Goal: Find specific page/section: Find specific page/section

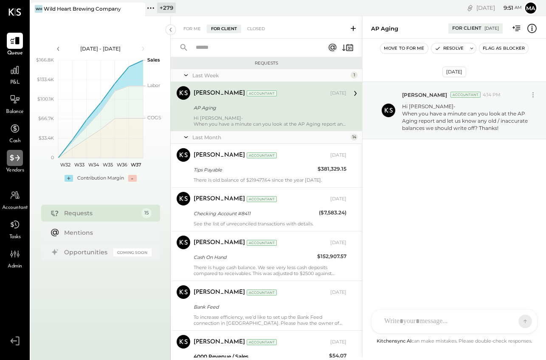
click at [16, 159] on icon at bounding box center [14, 158] width 11 height 11
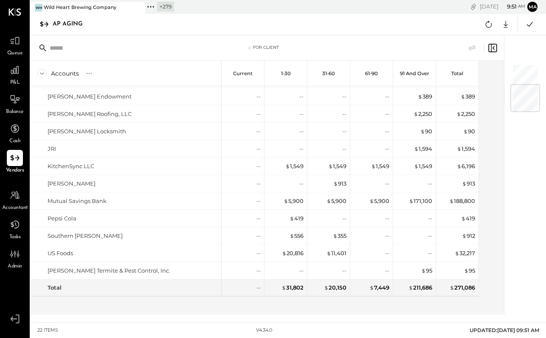
scroll to position [171, 0]
click at [15, 38] on icon at bounding box center [14, 40] width 11 height 11
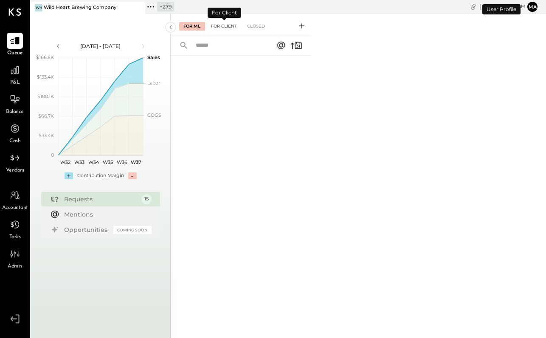
click at [223, 26] on div "For Client" at bounding box center [224, 26] width 34 height 8
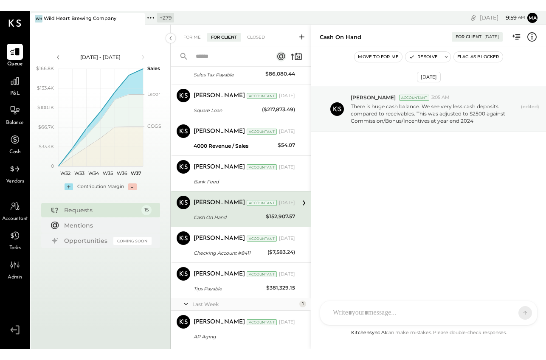
scroll to position [390, 0]
